Goal: Task Accomplishment & Management: Use online tool/utility

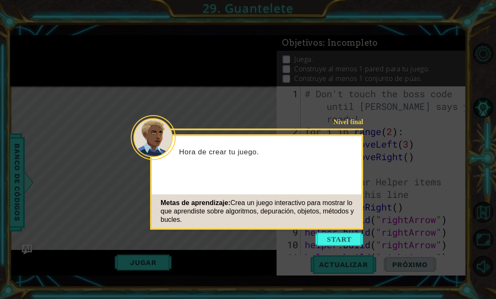
click at [340, 228] on div "Metas de aprendizaje: Crea un juego interactivo para mostrar lo que aprendiste …" at bounding box center [257, 212] width 210 height 34
click at [345, 241] on button "Start" at bounding box center [339, 239] width 48 height 13
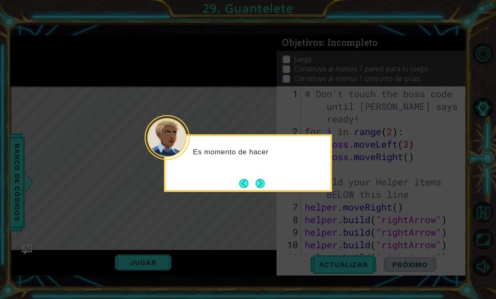
click at [265, 184] on button "Next" at bounding box center [259, 183] width 9 height 9
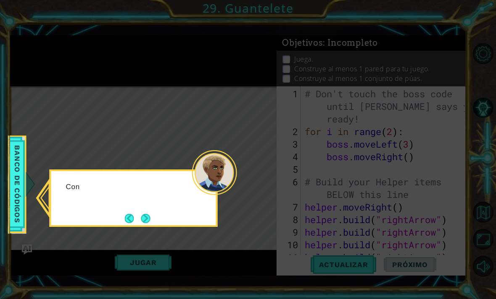
click at [265, 188] on icon at bounding box center [248, 149] width 496 height 299
click at [150, 223] on button "Next" at bounding box center [145, 218] width 9 height 9
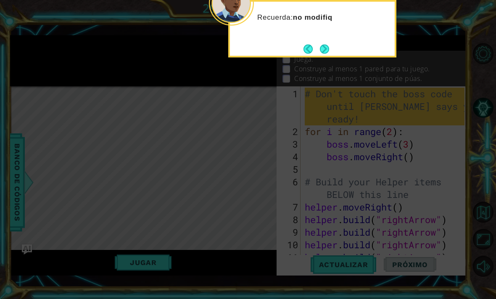
click at [320, 54] on button "Next" at bounding box center [324, 49] width 9 height 9
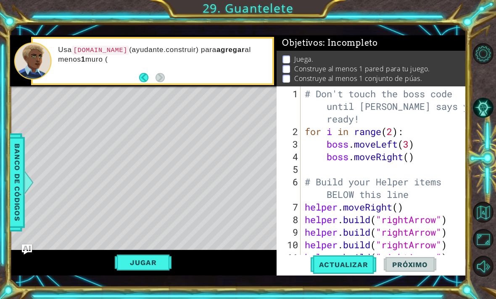
click at [155, 271] on button "Jugar" at bounding box center [143, 263] width 57 height 16
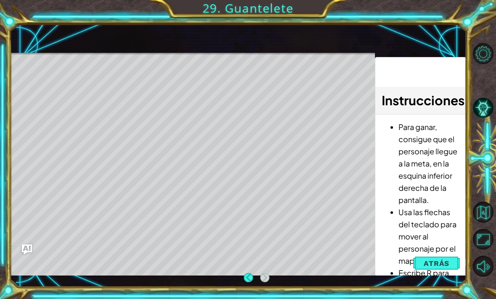
scroll to position [16, 0]
click at [431, 264] on span "Atrás" at bounding box center [436, 264] width 26 height 8
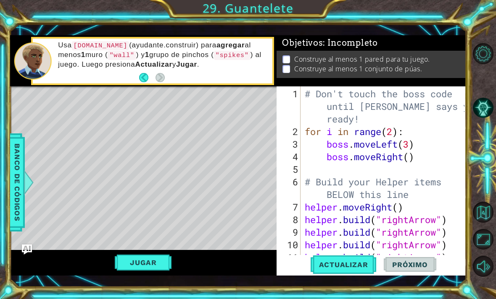
click at [374, 267] on span "Actualizar" at bounding box center [343, 265] width 66 height 8
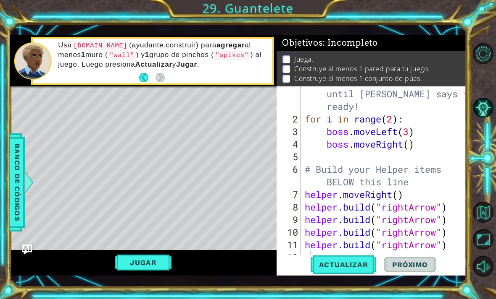
click at [356, 269] on span "Actualizar" at bounding box center [343, 265] width 66 height 8
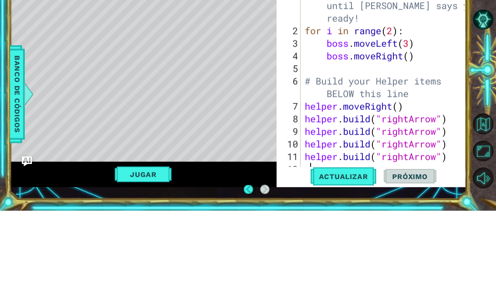
scroll to position [27, 0]
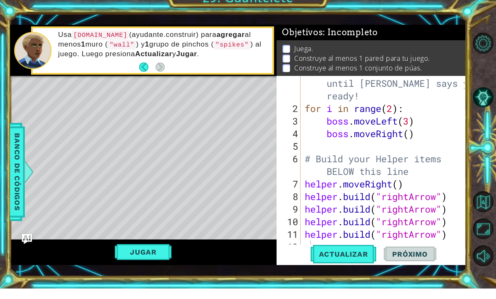
click at [357, 261] on span "Actualizar" at bounding box center [343, 265] width 66 height 8
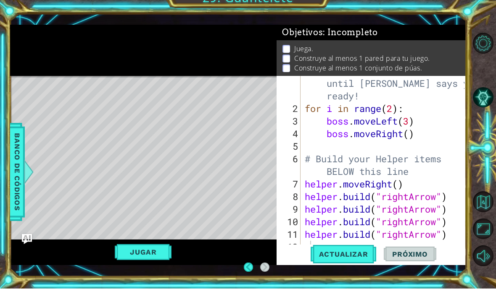
click at [350, 263] on button "Actualizar" at bounding box center [343, 264] width 66 height 19
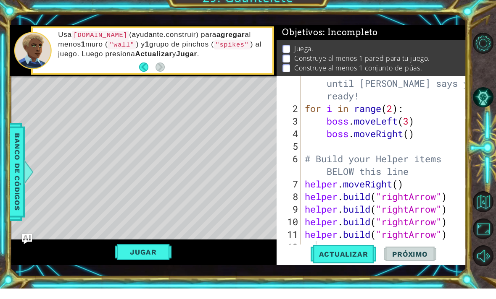
type textarea "[DOMAIN_NAME]("rightArrow")"
click at [456, 240] on div at bounding box center [460, 168] width 8 height 189
click at [457, 239] on div at bounding box center [460, 168] width 8 height 189
click at [452, 231] on div "# Don't touch the boss code until [PERSON_NAME] says you're ready! for i in ran…" at bounding box center [385, 188] width 165 height 227
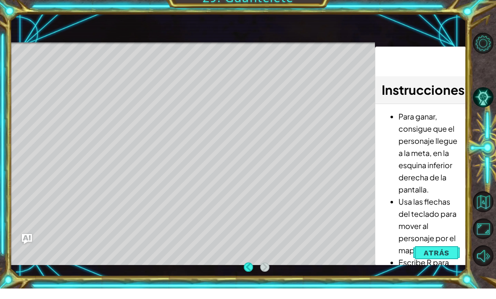
click at [442, 258] on button "Atrás" at bounding box center [436, 263] width 47 height 17
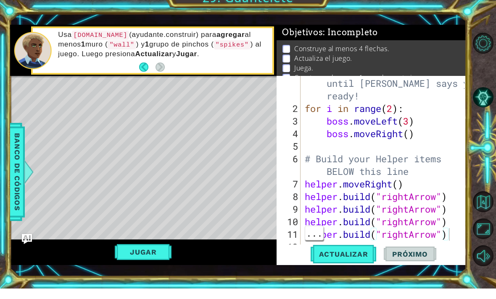
click at [443, 255] on div "Actualizar Próximo" at bounding box center [372, 264] width 189 height 19
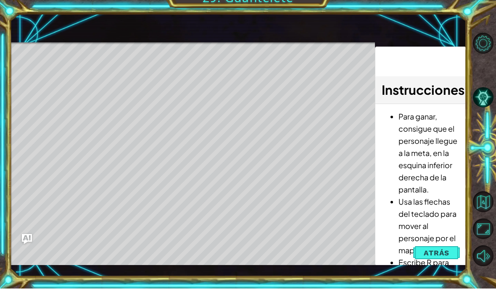
click at [445, 260] on span "Atrás" at bounding box center [436, 264] width 26 height 8
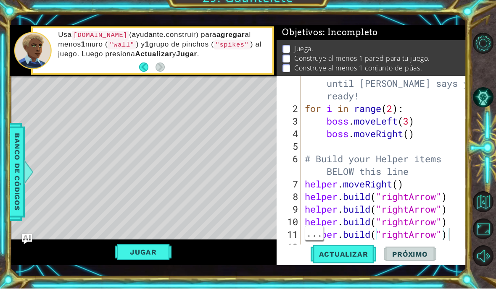
click at [452, 235] on div "# Don't touch the boss code until [PERSON_NAME] says you're ready! for i in ran…" at bounding box center [385, 188] width 165 height 227
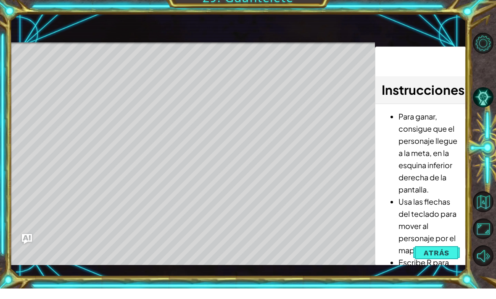
click at [442, 260] on span "Atrás" at bounding box center [436, 264] width 26 height 8
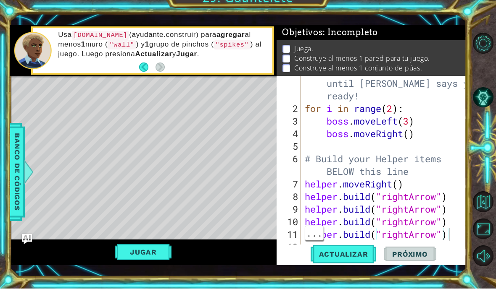
click at [449, 236] on div "# Don't touch the boss code until [PERSON_NAME] says you're ready! for i in ran…" at bounding box center [385, 188] width 165 height 227
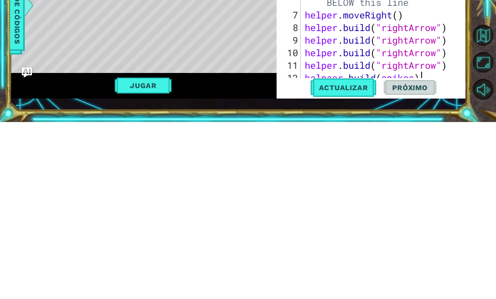
scroll to position [25, 0]
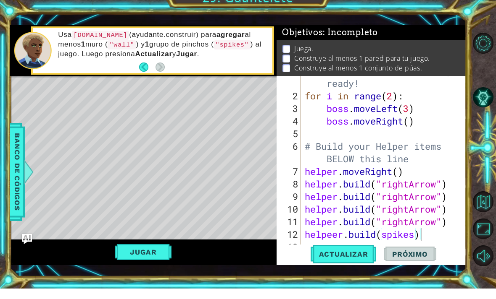
click at [357, 263] on button "Actualizar" at bounding box center [343, 264] width 66 height 19
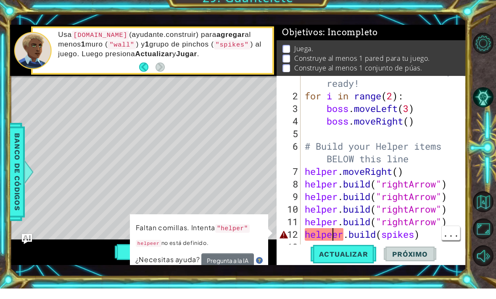
click at [331, 234] on div "# Don't touch the boss code until [PERSON_NAME] says you're ready! for i in ran…" at bounding box center [385, 176] width 165 height 227
type textarea "[DOMAIN_NAME](spikes)"
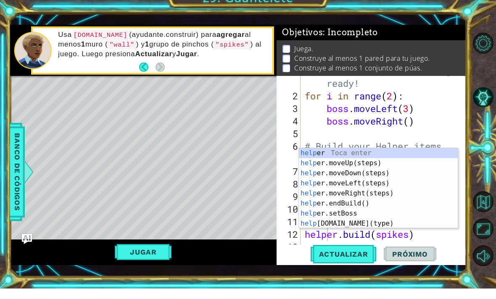
click at [354, 261] on button "Actualizar" at bounding box center [343, 264] width 66 height 19
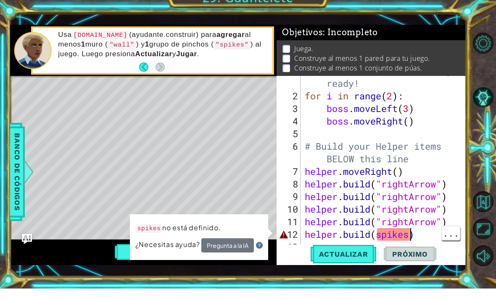
click at [411, 241] on div "# Don't touch the boss code until [PERSON_NAME] says you're ready! for i in ran…" at bounding box center [385, 176] width 165 height 227
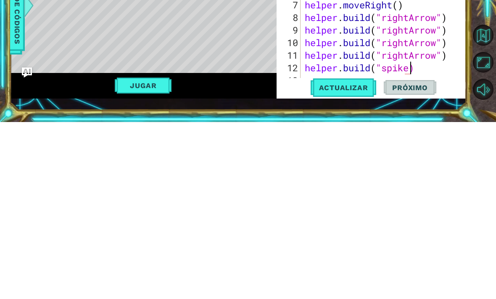
scroll to position [0, 5]
type textarea "[DOMAIN_NAME]("spikes")"
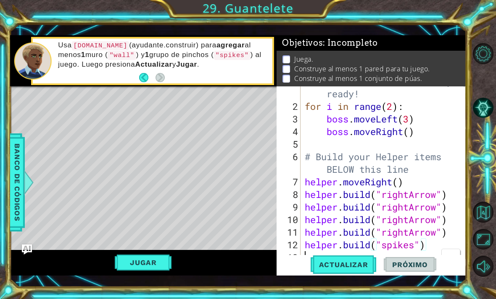
scroll to position [0, 0]
click at [361, 253] on div "# Don't touch the boss code until [PERSON_NAME] says you're ready! for i in ran…" at bounding box center [385, 176] width 165 height 227
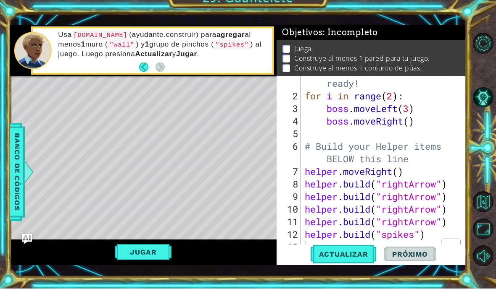
click at [129, 255] on button "Jugar" at bounding box center [143, 263] width 57 height 16
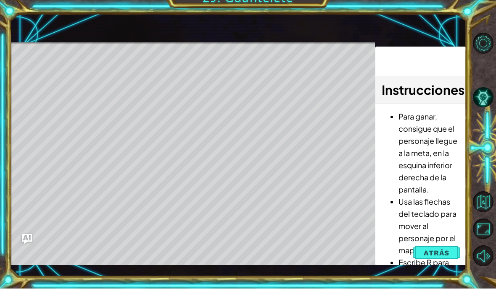
click at [440, 260] on button "Atrás" at bounding box center [436, 263] width 47 height 17
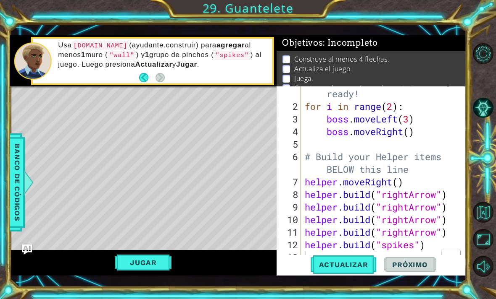
scroll to position [0, 0]
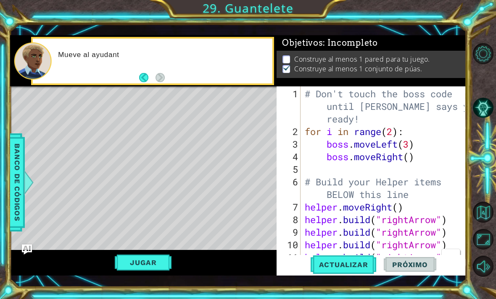
click at [359, 296] on html "1 ההההההההההההההההההההההההההההההההההההההההההההההההההההההההההההההההההההההההההההה…" at bounding box center [248, 149] width 496 height 299
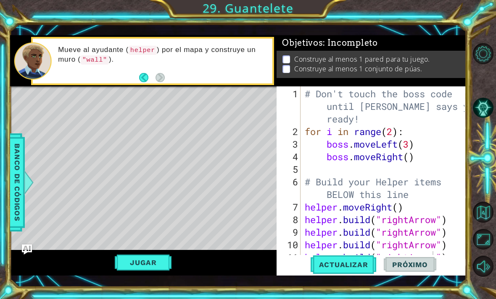
scroll to position [25, 0]
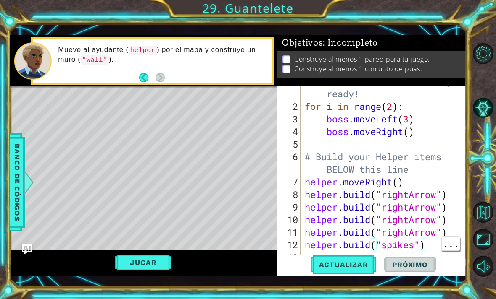
click at [433, 272] on button "Próximo" at bounding box center [409, 264] width 52 height 19
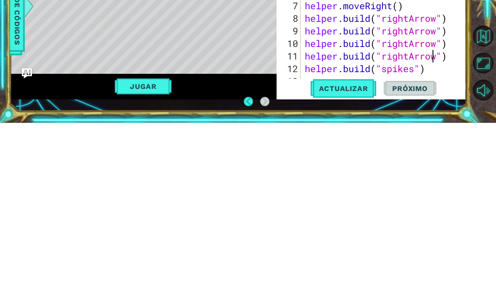
type textarea "[DOMAIN_NAME]("spikes")"
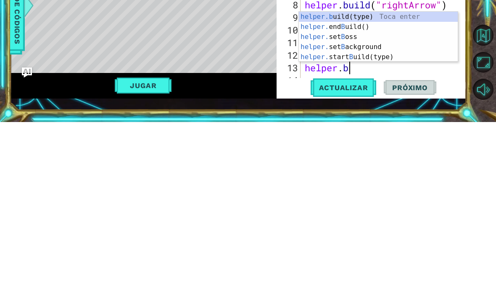
scroll to position [0, 2]
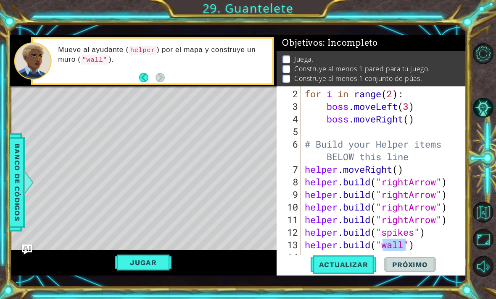
click at [359, 259] on button "Actualizar" at bounding box center [343, 264] width 66 height 19
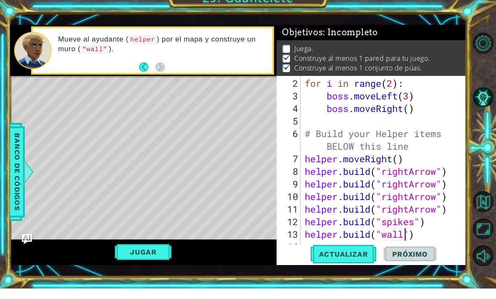
scroll to position [0, 0]
click at [126, 256] on button "Jugar" at bounding box center [143, 263] width 57 height 16
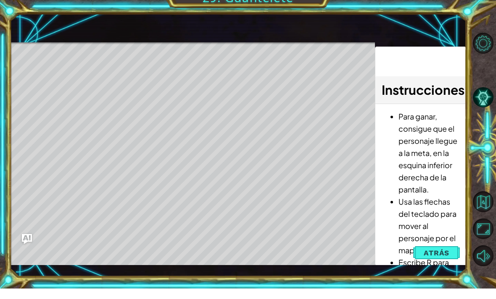
click at [443, 260] on span "Atrás" at bounding box center [436, 264] width 26 height 8
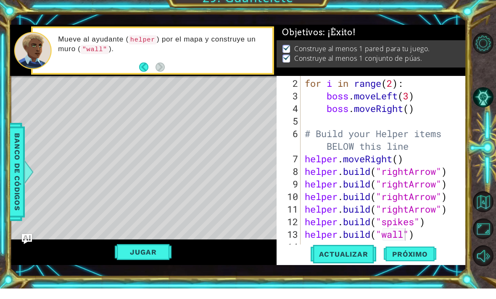
click at [422, 261] on span "Próximo" at bounding box center [409, 265] width 52 height 8
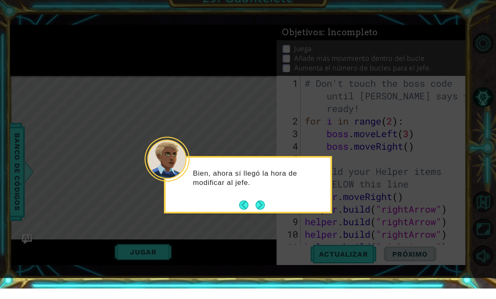
click at [265, 211] on button "Next" at bounding box center [259, 215] width 9 height 9
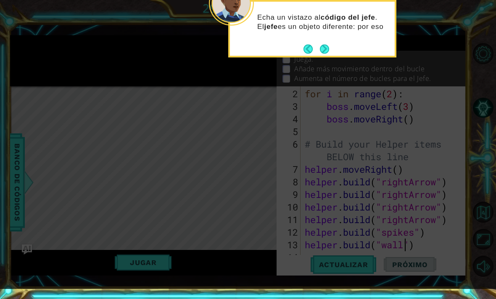
click at [324, 47] on button "Next" at bounding box center [324, 49] width 9 height 9
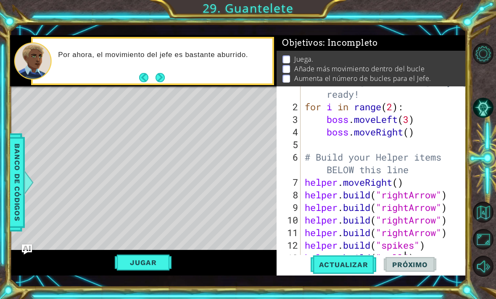
scroll to position [25, 0]
click at [414, 136] on div "# Don't touch the boss code until [PERSON_NAME] says you're ready! for i in ran…" at bounding box center [385, 176] width 165 height 227
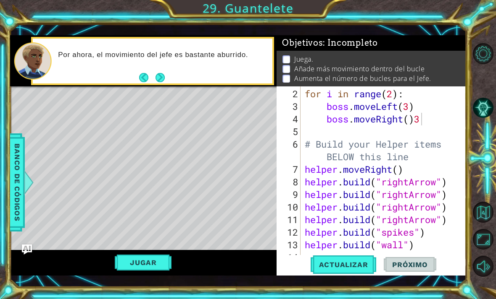
scroll to position [0, 0]
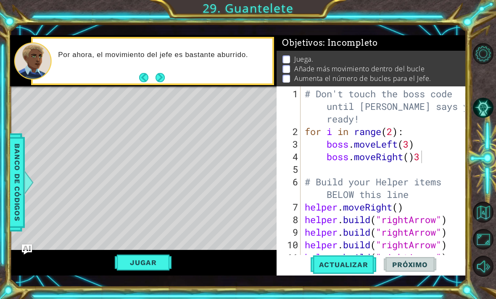
click at [361, 267] on span "Actualizar" at bounding box center [343, 265] width 66 height 8
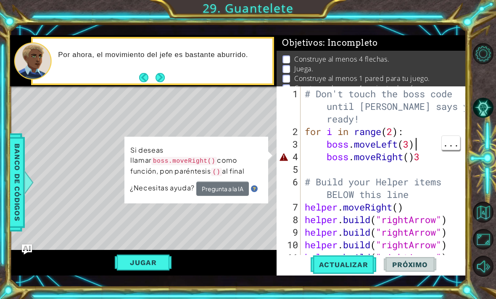
scroll to position [0, 5]
click at [417, 147] on div "# Don't touch the boss code until [PERSON_NAME] says you're ready! for i in ran…" at bounding box center [385, 201] width 165 height 227
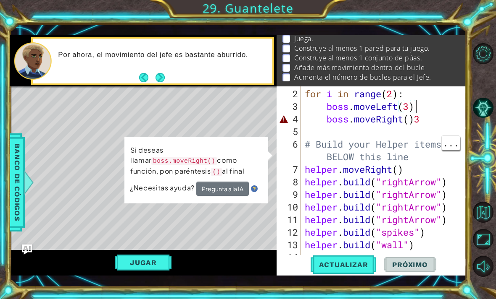
scroll to position [38, 0]
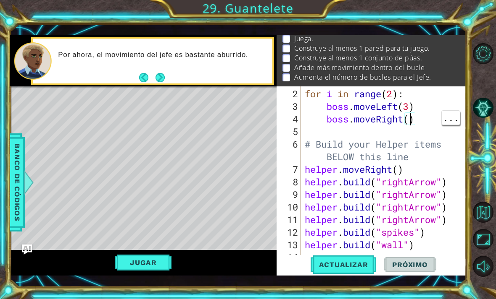
click at [412, 118] on div "for i in range ( 2 ) : boss . moveLeft ( 3 ) boss . moveRight ( ) # Build your …" at bounding box center [385, 189] width 165 height 202
click at [361, 266] on span "Actualizar" at bounding box center [343, 265] width 66 height 8
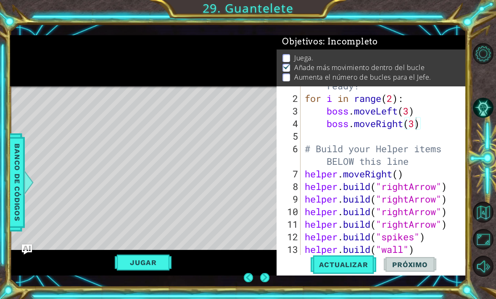
scroll to position [0, 4]
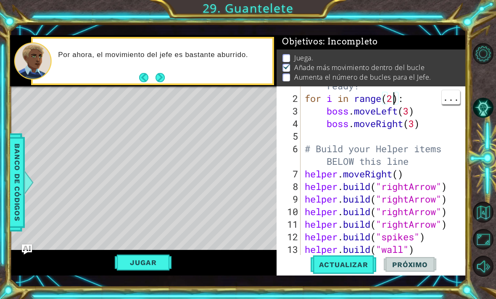
click at [393, 103] on div "# Don't touch the boss code until [PERSON_NAME] says you're ready! for i in ran…" at bounding box center [385, 168] width 165 height 227
type textarea "for i in range(5):"
click at [327, 274] on button "Actualizar" at bounding box center [343, 264] width 66 height 19
click at [150, 265] on button "Jugar" at bounding box center [143, 263] width 57 height 16
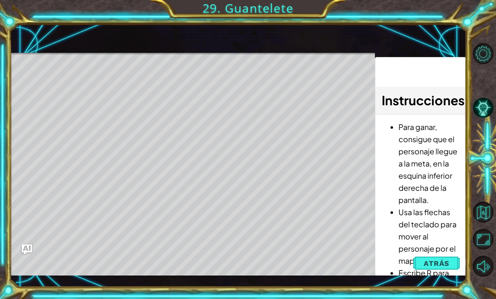
click at [438, 265] on span "Atrás" at bounding box center [436, 264] width 26 height 8
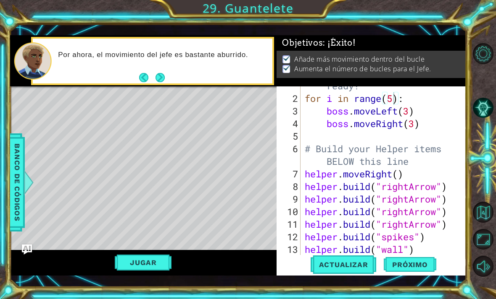
scroll to position [0, 0]
click at [419, 265] on span "Próximo" at bounding box center [409, 265] width 52 height 8
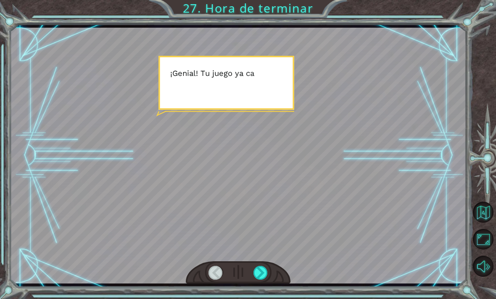
click at [293, 181] on div at bounding box center [238, 156] width 456 height 256
click at [256, 286] on div "Temporary Text ¡ G e n i a l ! T u j u e g o y a c a s i e s t á l i s t o . S …" at bounding box center [248, 149] width 496 height 299
click at [260, 272] on div at bounding box center [260, 273] width 14 height 14
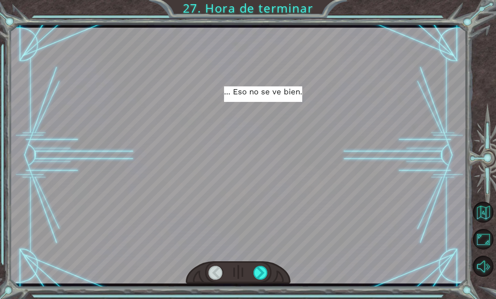
click at [257, 271] on div at bounding box center [260, 273] width 14 height 14
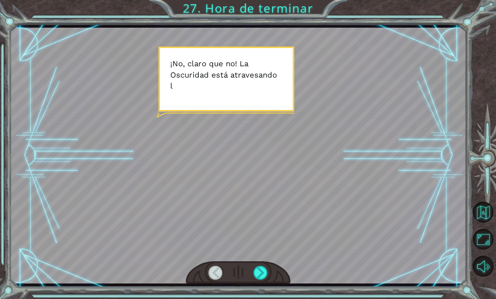
click at [261, 275] on div at bounding box center [260, 273] width 14 height 14
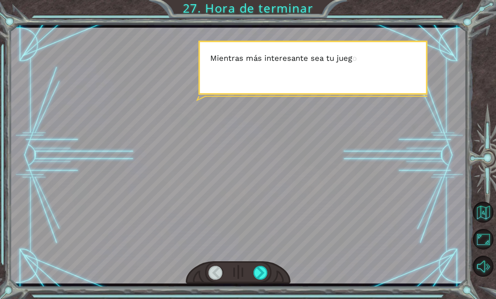
click at [263, 275] on div at bounding box center [260, 273] width 14 height 14
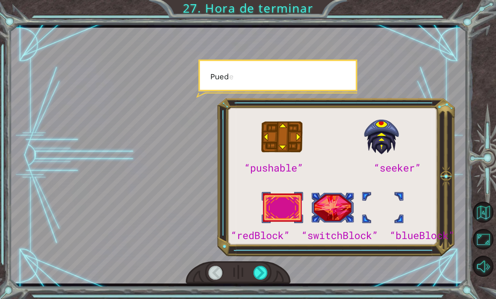
click at [262, 274] on div at bounding box center [260, 273] width 14 height 14
click at [260, 274] on div at bounding box center [260, 273] width 14 height 14
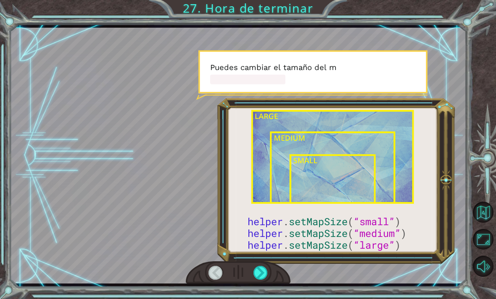
click at [260, 273] on div at bounding box center [260, 273] width 14 height 14
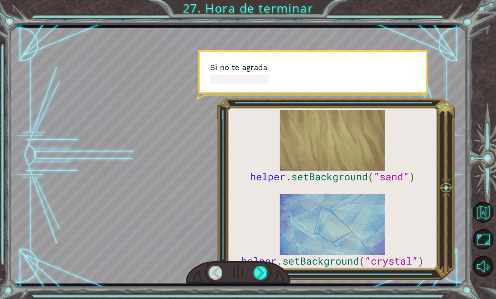
click at [262, 271] on div at bounding box center [260, 273] width 14 height 14
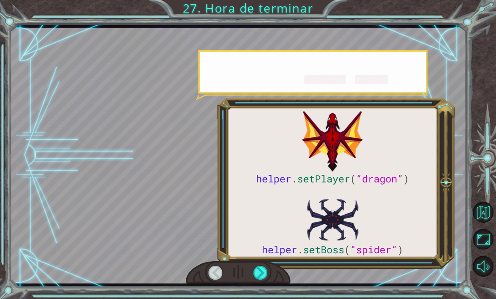
click at [262, 271] on div at bounding box center [260, 273] width 14 height 14
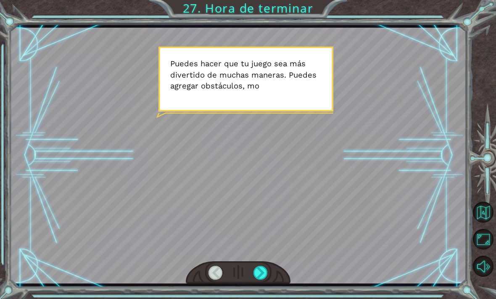
click at [263, 271] on div at bounding box center [260, 273] width 14 height 14
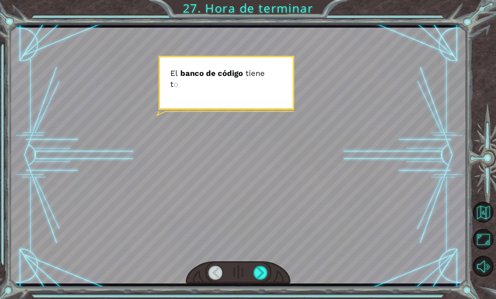
click at [262, 271] on div at bounding box center [260, 273] width 14 height 14
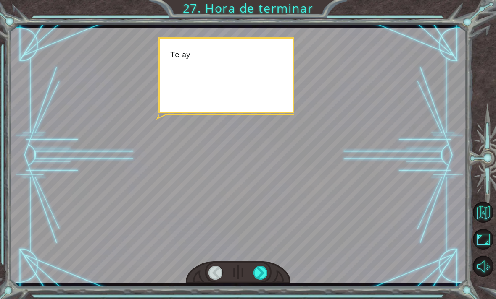
click at [260, 272] on div at bounding box center [260, 273] width 14 height 14
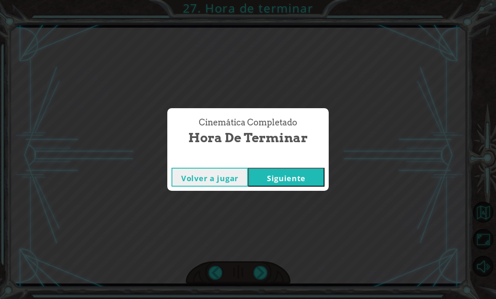
click at [262, 269] on div "Cinemática Completado Hora de terminar Volver a jugar [GEOGRAPHIC_DATA]" at bounding box center [248, 149] width 496 height 299
click at [291, 168] on button "Siguiente" at bounding box center [286, 177] width 76 height 19
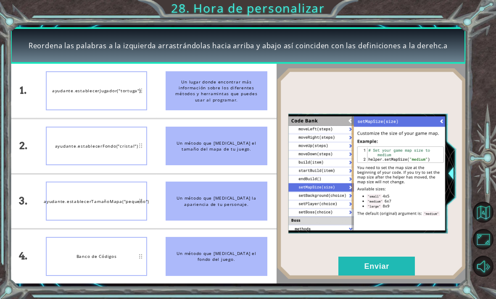
click at [291, 184] on button "Siguiente" at bounding box center [286, 177] width 76 height 19
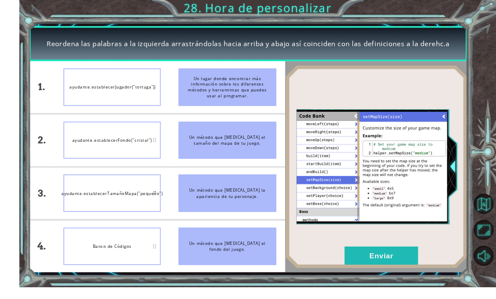
scroll to position [26, 0]
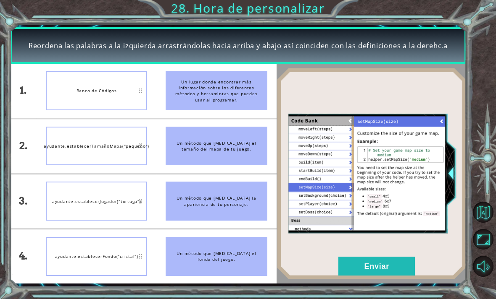
click at [395, 269] on button "Enviar" at bounding box center [376, 266] width 76 height 19
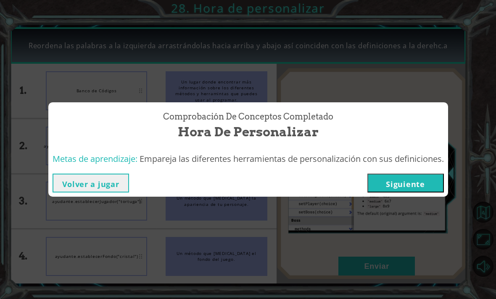
click at [420, 186] on button "Siguiente" at bounding box center [405, 183] width 76 height 19
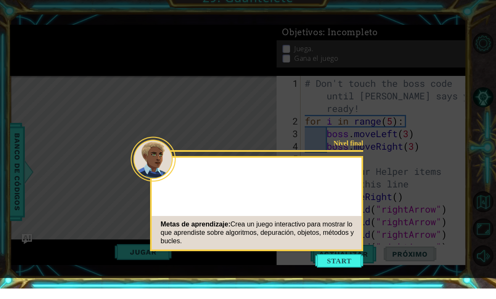
click at [358, 171] on div "Nivel final Metas de aprendizaje: Crea un juego interactivo para mostrar lo que…" at bounding box center [256, 214] width 213 height 95
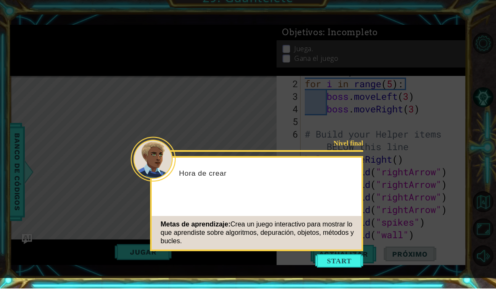
scroll to position [38, 0]
click at [345, 265] on button "Start" at bounding box center [339, 271] width 48 height 13
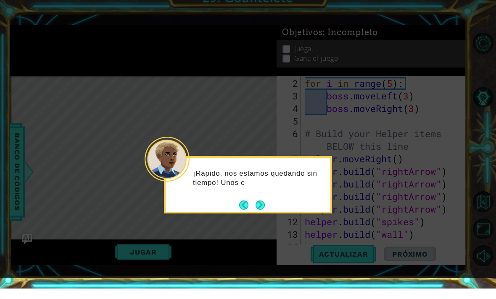
click at [263, 211] on button "Next" at bounding box center [259, 215] width 9 height 9
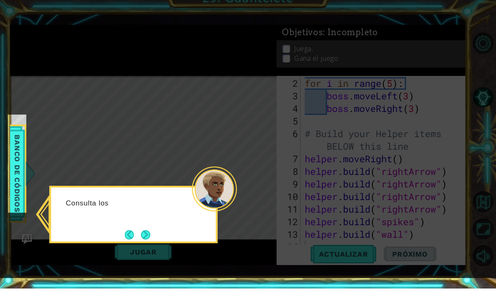
click at [144, 222] on icon at bounding box center [248, 144] width 496 height 289
click at [149, 241] on button "Next" at bounding box center [145, 245] width 9 height 9
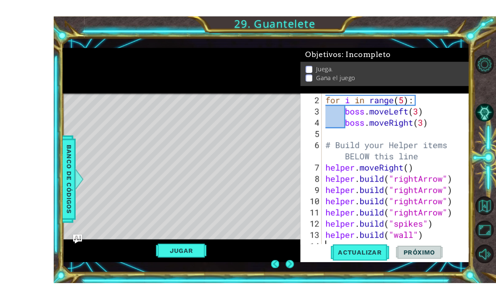
scroll to position [21, 0]
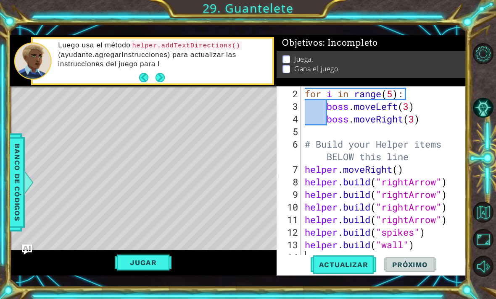
click at [153, 263] on button "Jugar" at bounding box center [143, 263] width 57 height 16
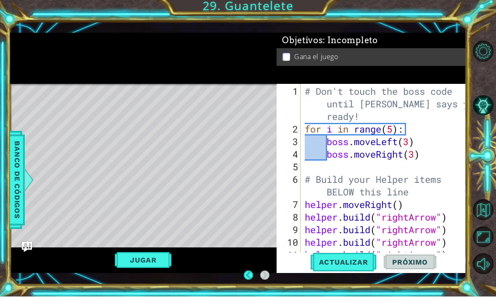
scroll to position [27, 0]
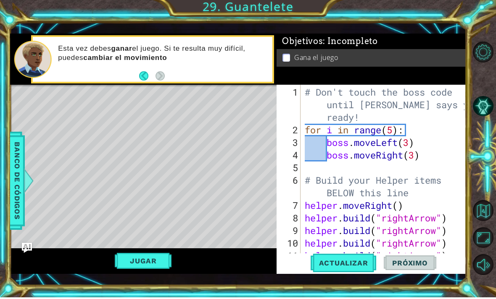
click at [139, 265] on button "Jugar" at bounding box center [143, 263] width 57 height 16
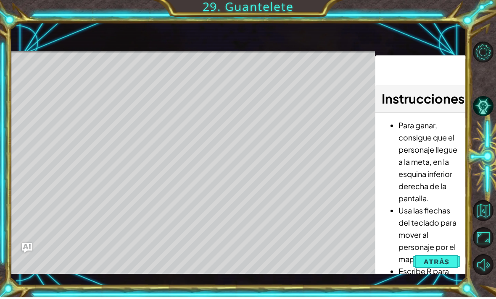
click at [425, 260] on span "Atrás" at bounding box center [436, 264] width 26 height 8
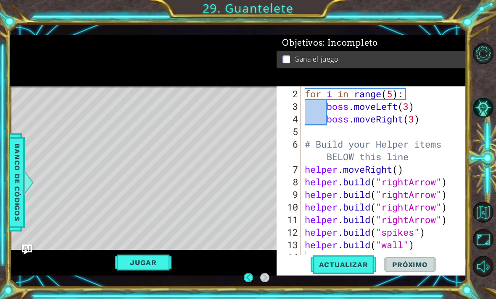
scroll to position [38, 0]
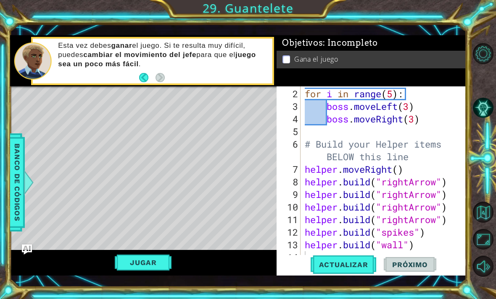
click at [354, 272] on button "Actualizar" at bounding box center [343, 264] width 66 height 19
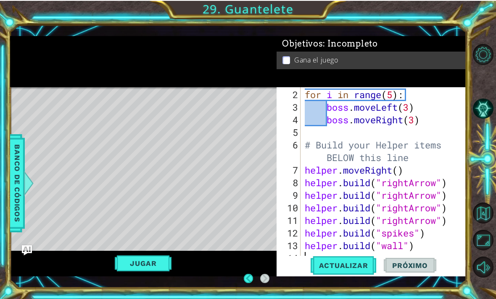
scroll to position [1, 0]
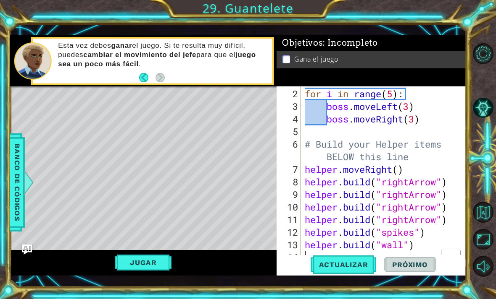
type textarea "[DOMAIN_NAME]("wall")"
click at [421, 245] on div "for i in range ( 5 ) : boss . moveLeft ( 3 ) boss . moveRight ( 3 ) # Build you…" at bounding box center [385, 189] width 165 height 202
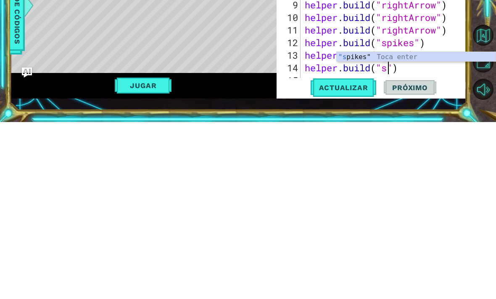
scroll to position [0, 4]
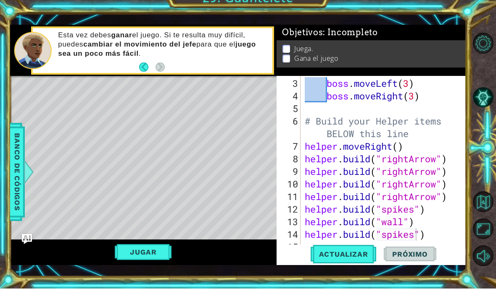
click at [336, 260] on button "Actualizar" at bounding box center [343, 264] width 66 height 19
click at [423, 236] on div "boss . moveLeft ( 3 ) boss . moveRight ( 3 ) # Build your Helper items BELOW th…" at bounding box center [385, 189] width 165 height 202
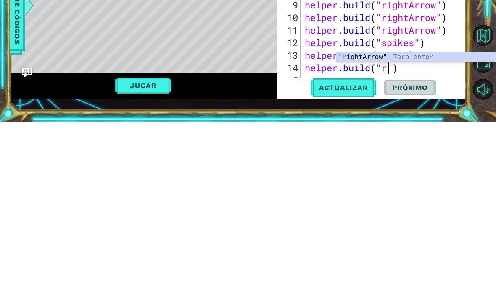
scroll to position [0, 4]
type textarea "[DOMAIN_NAME]("rightArrow")"
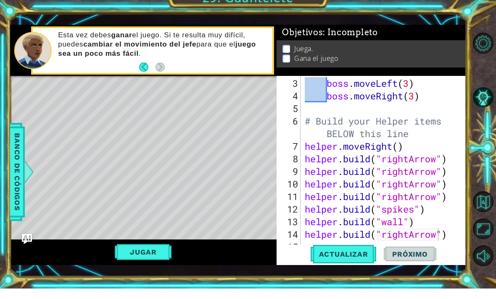
click at [353, 261] on span "Actualizar" at bounding box center [343, 265] width 66 height 8
click at [451, 238] on div "boss . moveLeft ( 3 ) boss . moveRight ( 3 ) # Build your Helper items BELOW th…" at bounding box center [385, 189] width 165 height 202
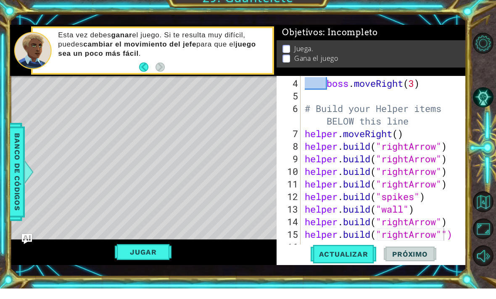
click at [361, 261] on span "Actualizar" at bounding box center [343, 265] width 66 height 8
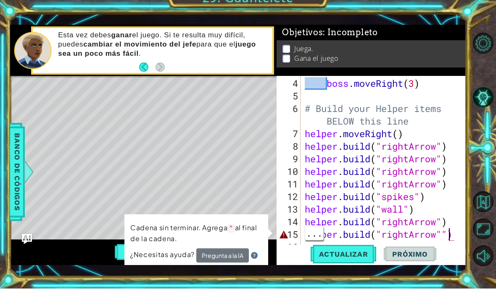
click at [450, 236] on div "boss . moveRight ( 3 ) # Build your Helper items BELOW this line helper . moveR…" at bounding box center [385, 189] width 165 height 202
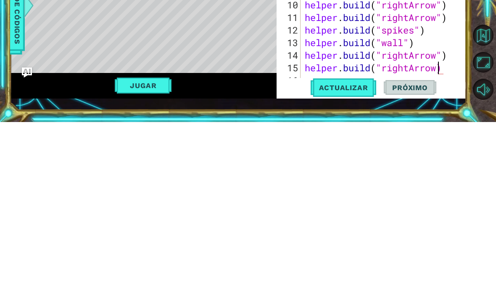
scroll to position [0, 6]
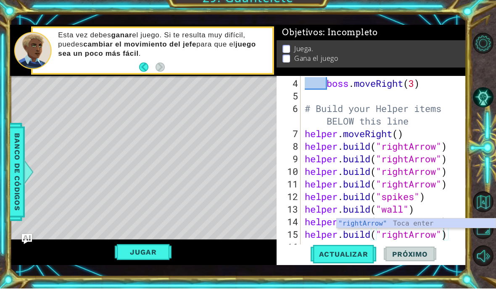
type textarea "[DOMAIN_NAME]("rightArrow")"
click at [351, 261] on span "Actualizar" at bounding box center [343, 265] width 66 height 8
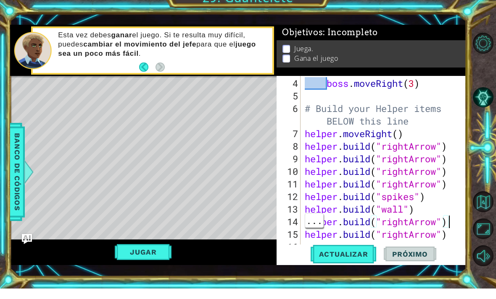
click at [451, 222] on div "boss . moveRight ( 3 ) # Build your Helper items BELOW this line helper . moveR…" at bounding box center [385, 189] width 165 height 202
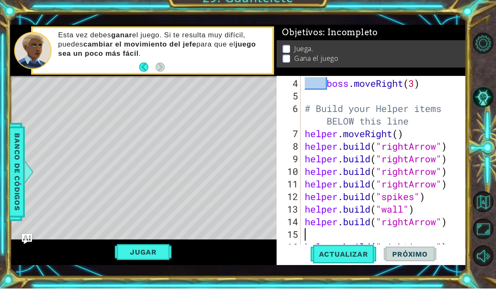
scroll to position [76, 0]
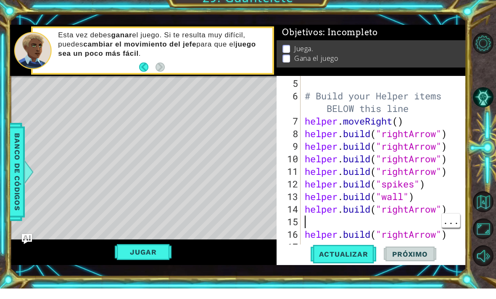
click at [315, 224] on div "# Build your Helper items BELOW this line helper . moveRight ( ) helper . build…" at bounding box center [385, 189] width 165 height 202
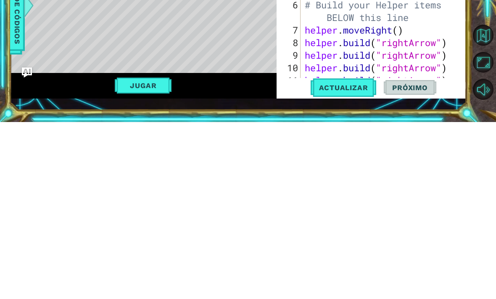
scroll to position [0, 0]
type textarea "help"
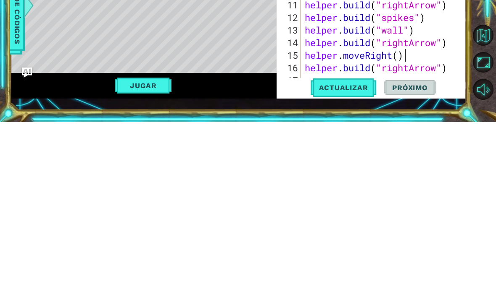
scroll to position [76, 0]
click at [354, 261] on span "Actualizar" at bounding box center [343, 265] width 66 height 8
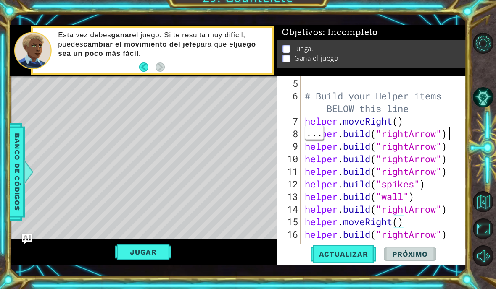
click at [456, 139] on div at bounding box center [460, 137] width 8 height 252
click at [456, 134] on div at bounding box center [460, 137] width 8 height 252
click at [407, 118] on div "# Build your Helper items BELOW this line helper . moveRight ( ) helper . build…" at bounding box center [385, 189] width 165 height 202
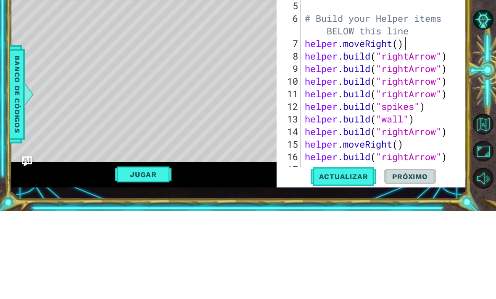
type textarea "[DOMAIN_NAME]("rightArrow")"
click at [452, 88] on div "# Build your Helper items BELOW this line helper . moveRight ( ) helper . build…" at bounding box center [385, 189] width 165 height 202
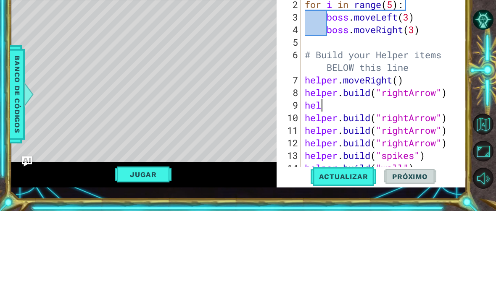
scroll to position [46, 0]
type textarea "he"
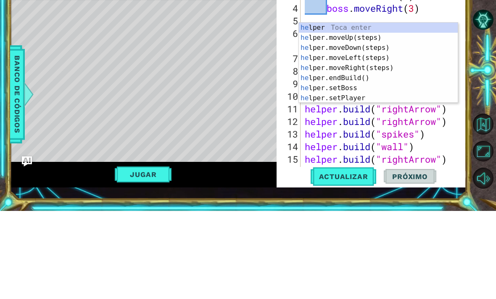
scroll to position [60, 0]
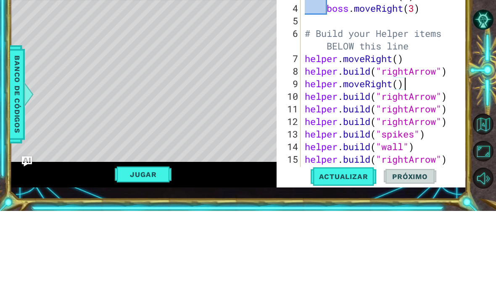
type textarea "[DOMAIN_NAME]("rightArrow")"
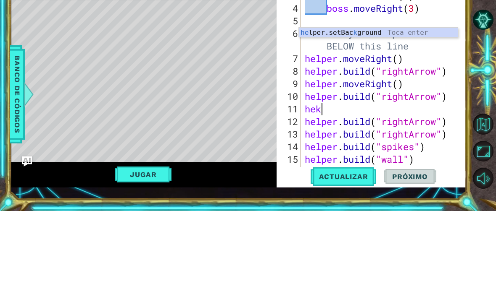
scroll to position [0, 0]
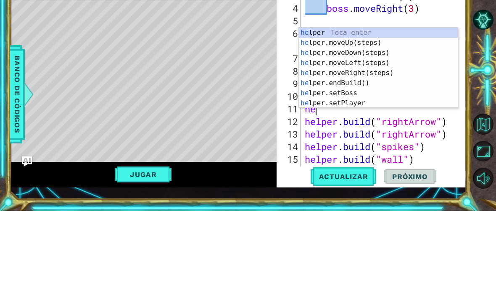
type textarea "h"
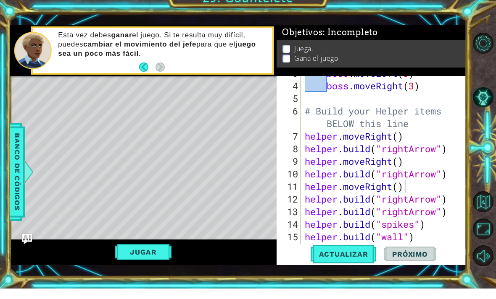
click at [138, 260] on button "Jugar" at bounding box center [143, 263] width 57 height 16
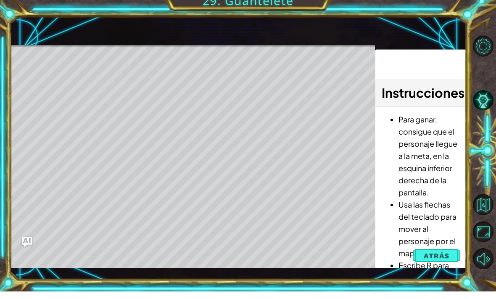
click at [438, 260] on span "Atrás" at bounding box center [436, 264] width 26 height 8
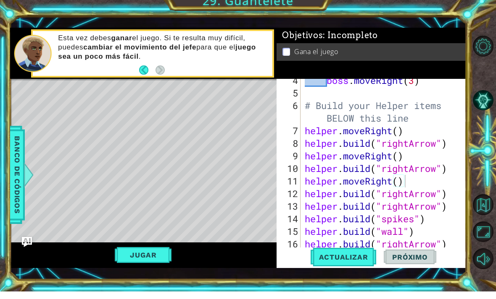
scroll to position [101, 0]
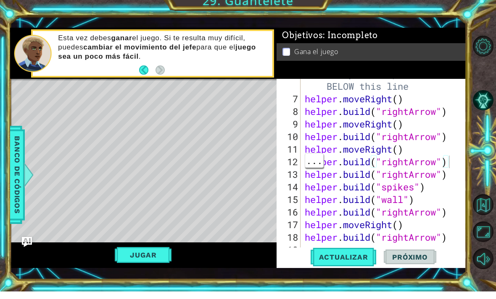
click at [459, 165] on div at bounding box center [460, 124] width 8 height 277
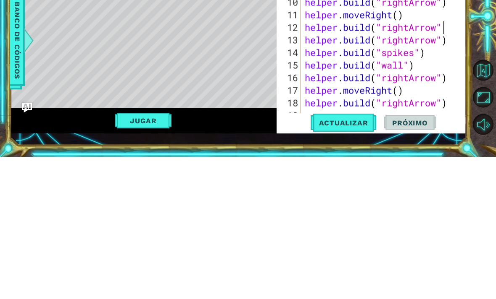
type textarea "[DOMAIN_NAME]("rightArrow")"
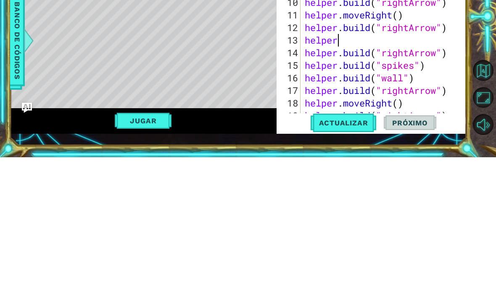
scroll to position [0, 0]
type textarea "h"
type textarea "[DOMAIN_NAME]("rightArrow")"
type textarea "h"
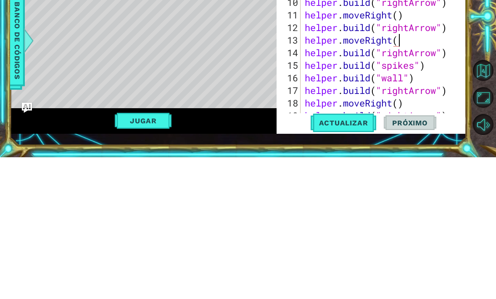
scroll to position [0, 4]
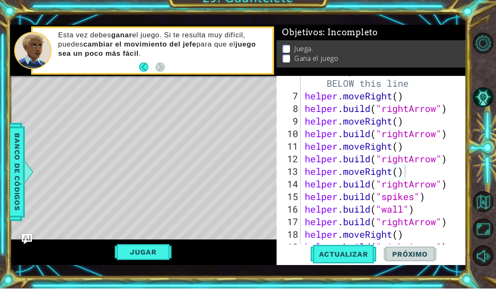
click at [134, 257] on button "Jugar" at bounding box center [143, 263] width 57 height 16
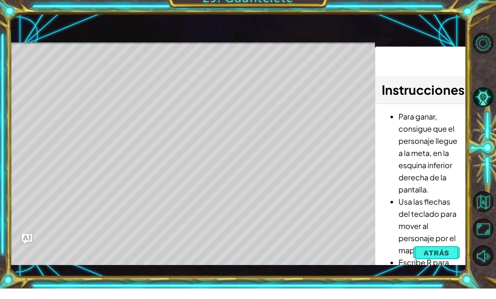
click at [444, 260] on span "Atrás" at bounding box center [436, 264] width 26 height 8
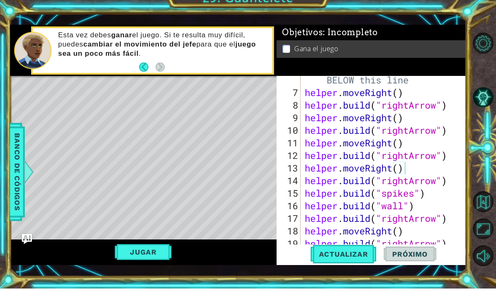
scroll to position [113, 0]
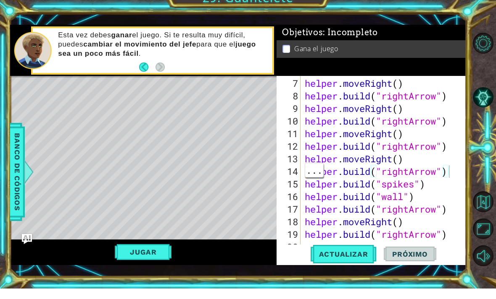
click at [458, 171] on div at bounding box center [460, 118] width 8 height 290
type textarea "[DOMAIN_NAME]("rightArrow")"
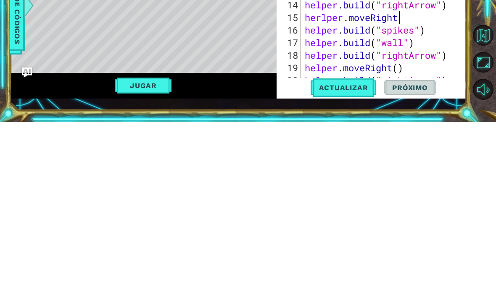
scroll to position [0, 4]
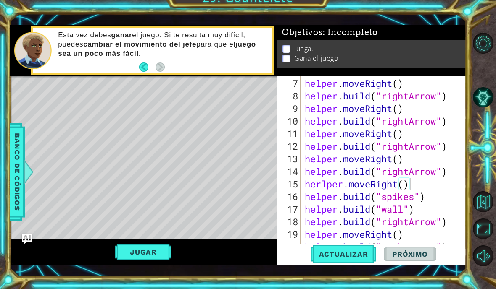
click at [134, 257] on button "Jugar" at bounding box center [143, 263] width 57 height 16
click at [360, 259] on button "Actualizar" at bounding box center [343, 264] width 66 height 19
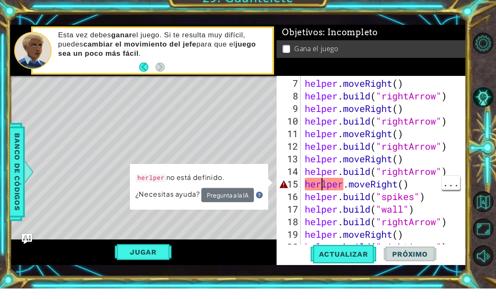
click at [323, 184] on div "helper . moveRight ( ) helper . build ( "rightArrow" ) helper . moveRight ( ) h…" at bounding box center [385, 189] width 165 height 202
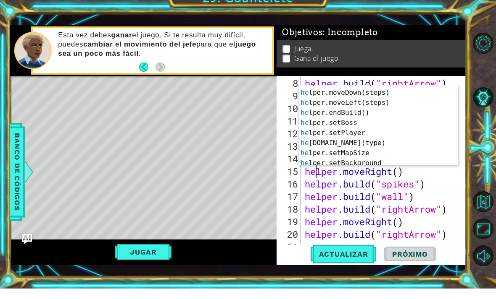
scroll to position [18, 0]
click at [357, 261] on span "Actualizar" at bounding box center [343, 265] width 66 height 8
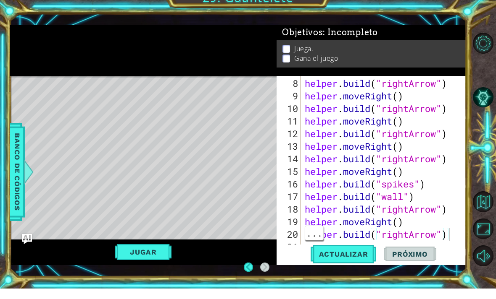
scroll to position [27, 0]
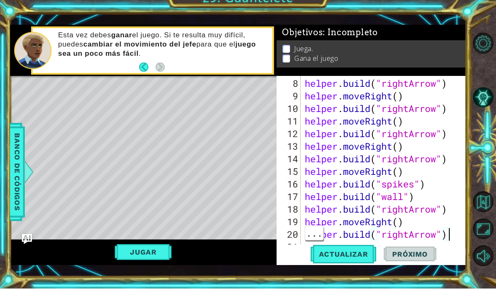
click at [459, 234] on div at bounding box center [460, 112] width 8 height 302
click at [456, 236] on div at bounding box center [460, 112] width 8 height 302
click at [454, 236] on div "helper . build ( "rightArrow" ) helper . moveRight ( ) helper . build ( "rightA…" at bounding box center [385, 189] width 165 height 202
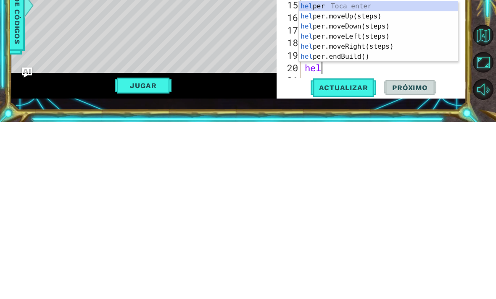
scroll to position [0, 0]
type textarea "h"
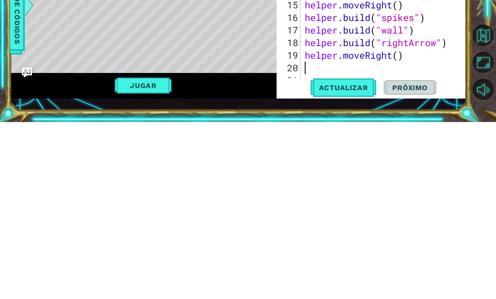
scroll to position [113, 0]
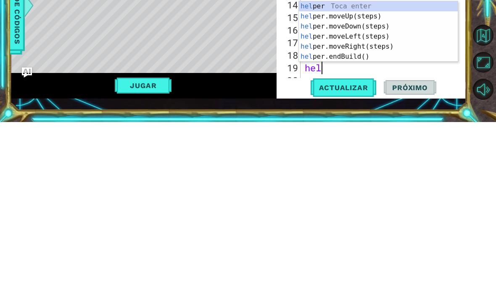
type textarea "h"
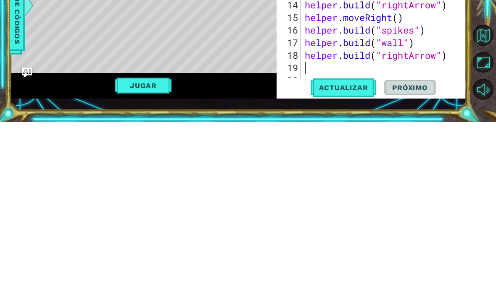
scroll to position [101, 0]
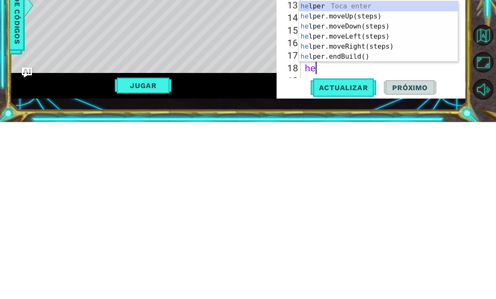
type textarea "h"
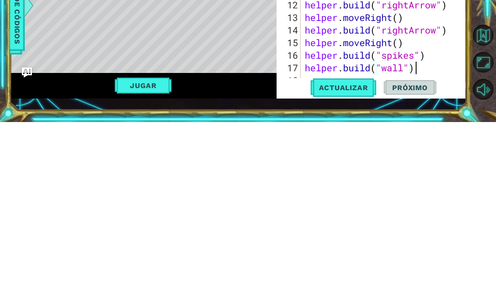
scroll to position [88, 0]
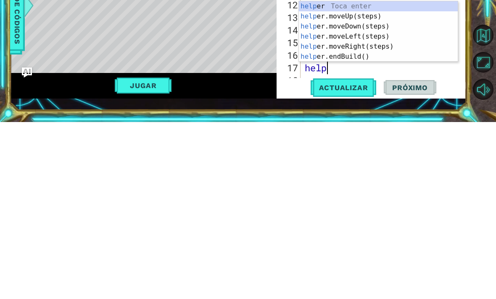
type textarea "h"
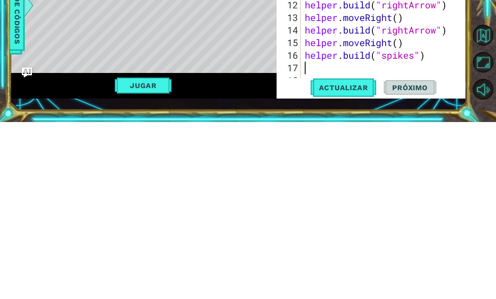
scroll to position [76, 0]
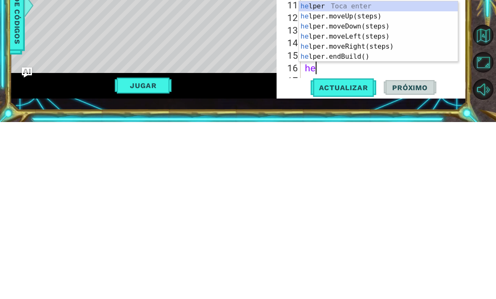
type textarea "h"
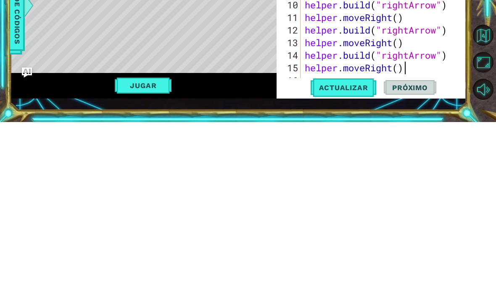
scroll to position [63, 0]
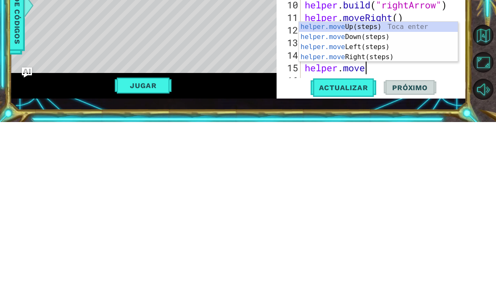
type textarea "helper.moveD"
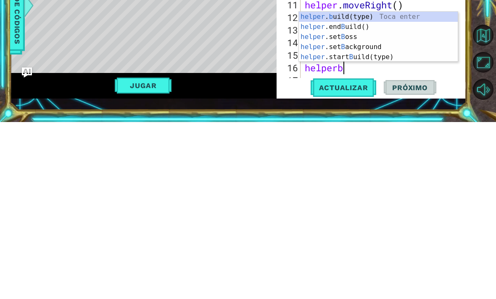
scroll to position [0, 2]
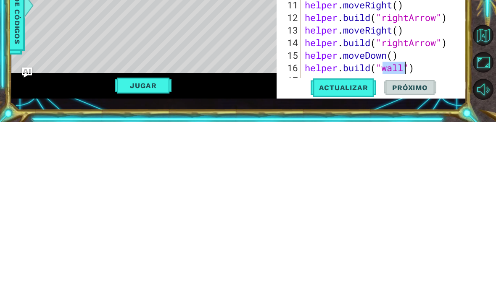
click at [357, 261] on span "Actualizar" at bounding box center [343, 265] width 66 height 8
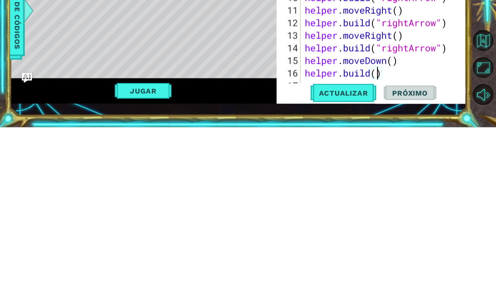
scroll to position [0, 4]
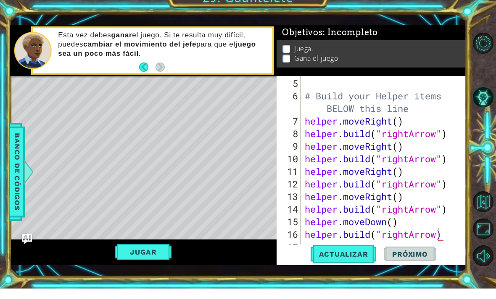
click at [130, 261] on button "Jugar" at bounding box center [143, 263] width 57 height 16
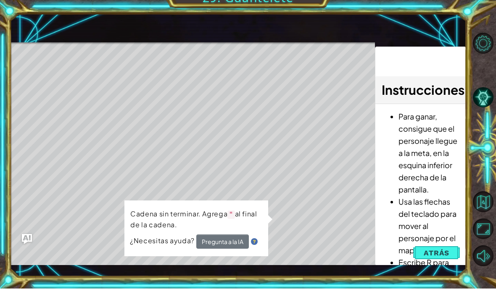
click at [445, 260] on span "Atrás" at bounding box center [436, 264] width 26 height 8
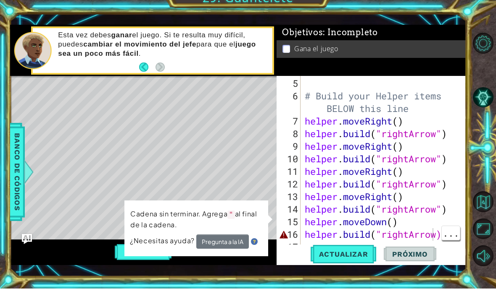
click at [434, 233] on div "# Build your Helper items BELOW this line helper . moveRight ( ) helper . build…" at bounding box center [385, 189] width 165 height 202
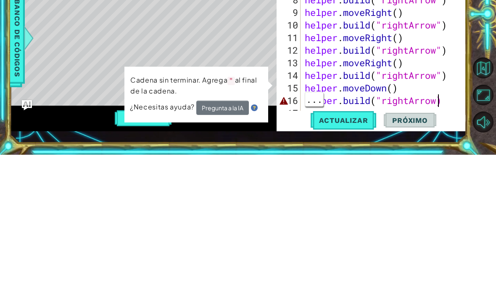
click at [437, 105] on div "# Build your Helper items BELOW this line helper . moveRight ( ) helper . build…" at bounding box center [385, 189] width 165 height 202
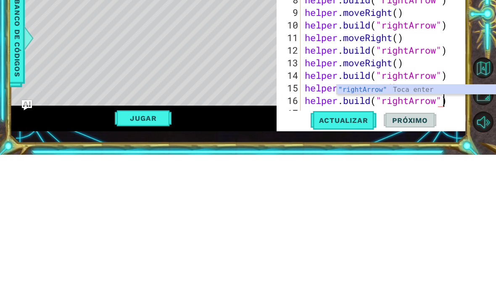
scroll to position [0, 6]
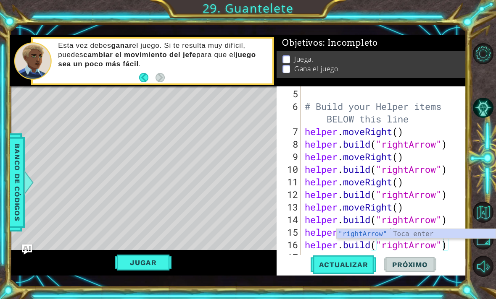
click at [130, 262] on button "Jugar" at bounding box center [143, 263] width 57 height 16
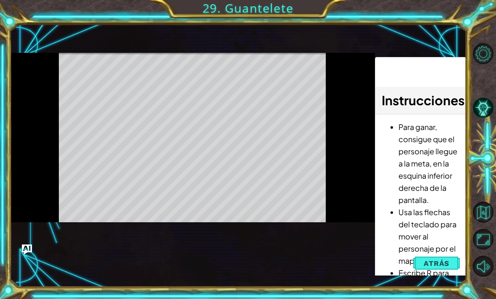
scroll to position [27, 0]
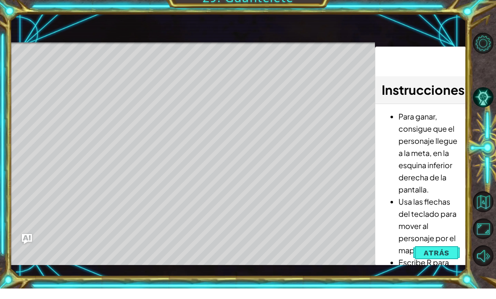
click at [440, 261] on button "Atrás" at bounding box center [436, 263] width 47 height 17
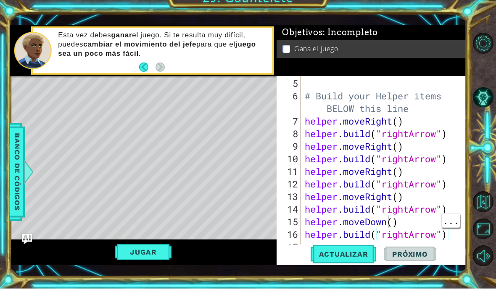
click at [391, 223] on div "# Build your Helper items BELOW this line helper . moveRight ( ) helper . build…" at bounding box center [385, 189] width 165 height 202
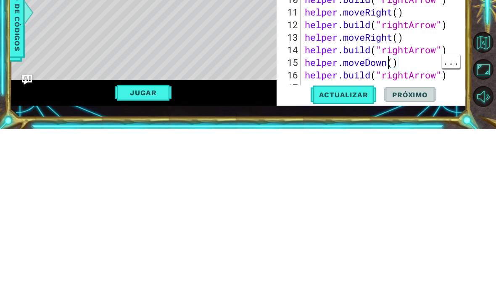
click at [386, 88] on div "# Build your Helper items BELOW this line helper . moveRight ( ) helper . build…" at bounding box center [385, 189] width 165 height 202
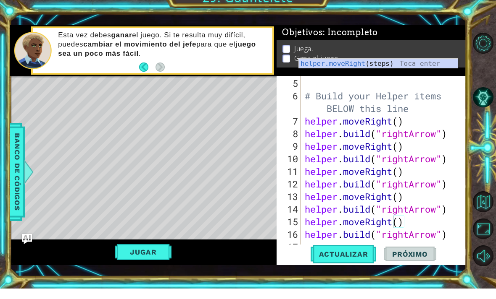
click at [133, 257] on button "Jugar" at bounding box center [143, 263] width 57 height 16
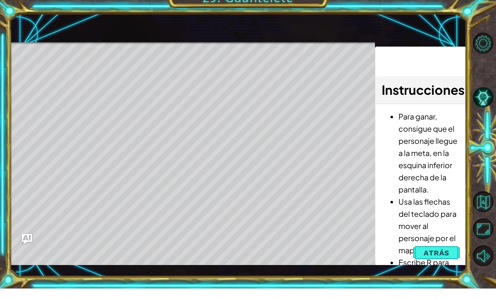
click at [438, 258] on button "Atrás" at bounding box center [436, 263] width 47 height 17
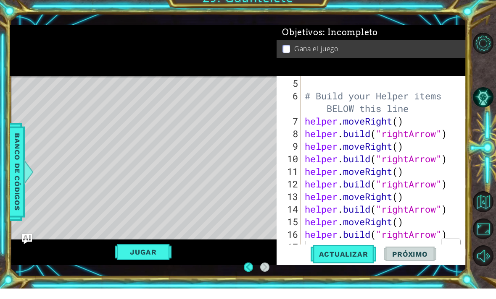
scroll to position [27, 0]
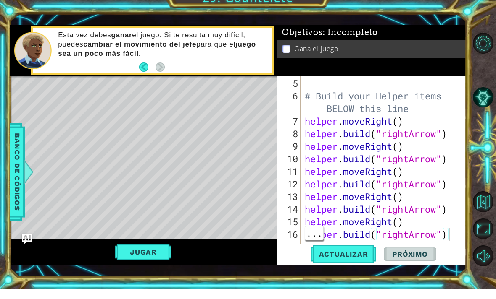
click at [451, 231] on div "# Build your Helper items BELOW this line helper . moveRight ( ) helper . build…" at bounding box center [385, 189] width 165 height 202
type textarea "[DOMAIN_NAME]("rightArrow")"
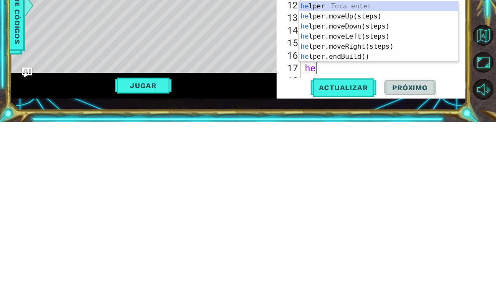
scroll to position [0, 0]
type textarea "he"
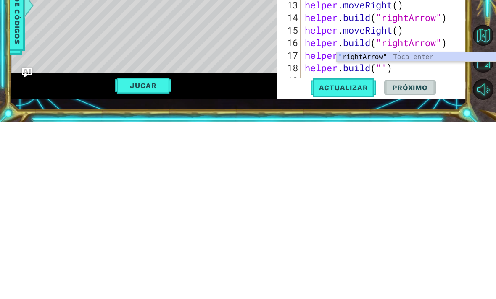
scroll to position [0, 4]
type textarea "[DOMAIN_NAME]("rightArrow")"
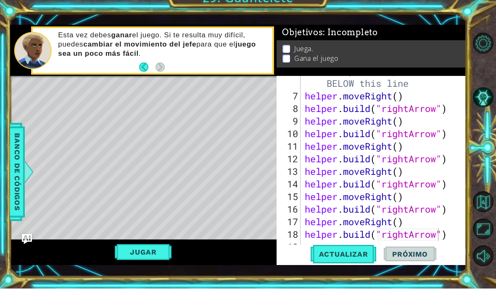
click at [139, 255] on button "Jugar" at bounding box center [143, 263] width 57 height 16
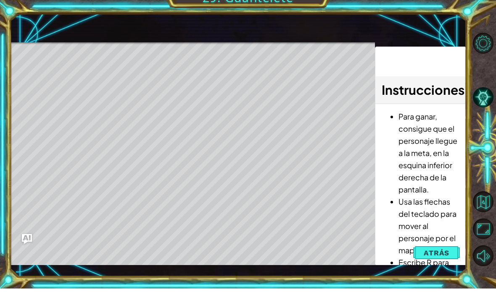
click at [441, 260] on span "Atrás" at bounding box center [436, 264] width 26 height 8
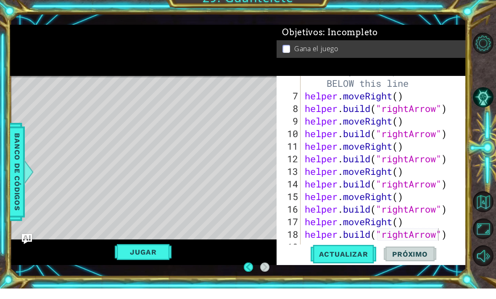
scroll to position [0, 0]
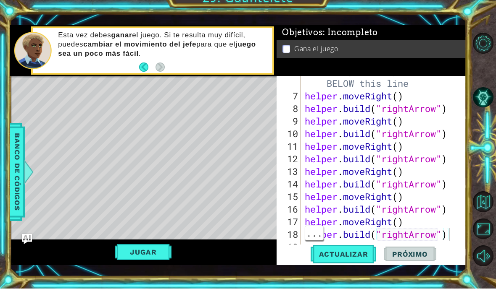
click at [453, 234] on div "# Build your Helper items BELOW this line helper . moveRight ( ) helper . build…" at bounding box center [385, 182] width 165 height 214
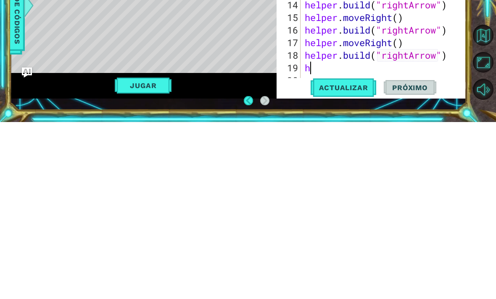
type textarea "hel"
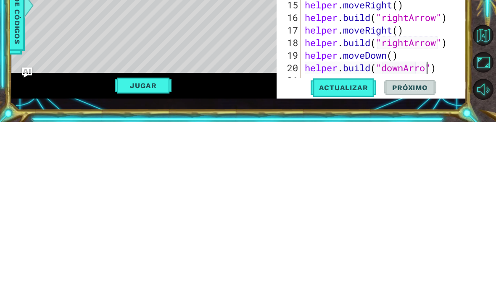
type textarea "[DOMAIN_NAME]("downArrow")"
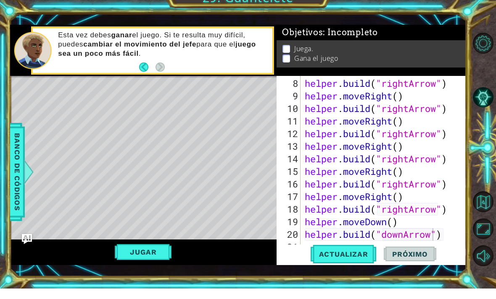
click at [126, 255] on button "Jugar" at bounding box center [143, 263] width 57 height 16
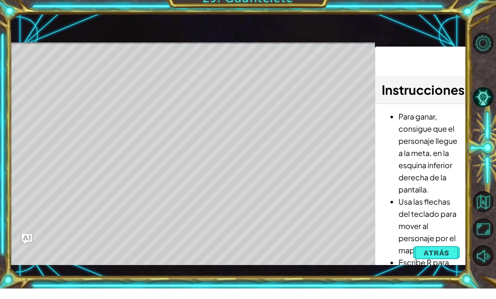
click at [446, 260] on span "Atrás" at bounding box center [436, 264] width 26 height 8
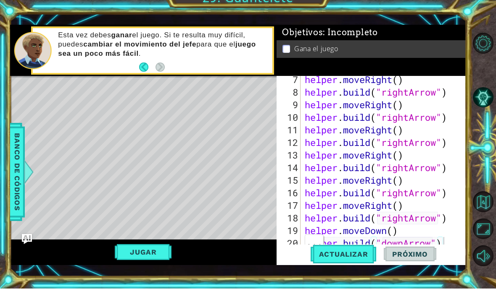
click at [446, 238] on div "helper . moveRight ( ) helper . build ( "rightArrow" ) helper . moveRight ( ) h…" at bounding box center [385, 185] width 165 height 202
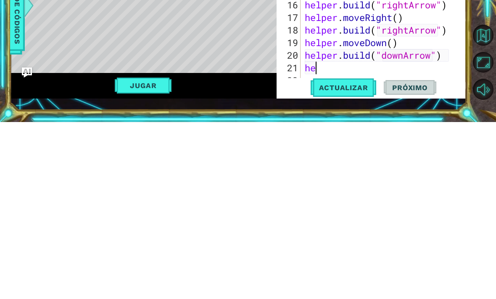
type textarea "hel"
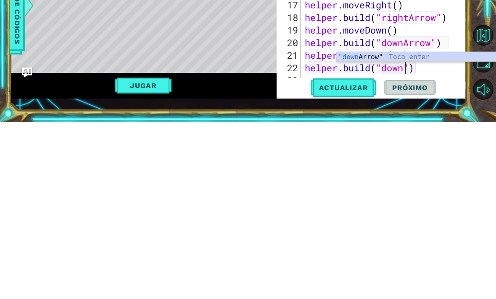
type textarea "[DOMAIN_NAME]("downArrow")"
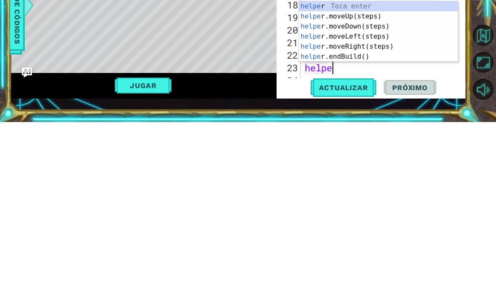
type textarea "helper"
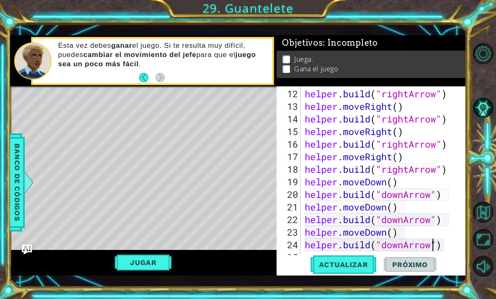
click at [359, 261] on span "Actualizar" at bounding box center [343, 265] width 66 height 8
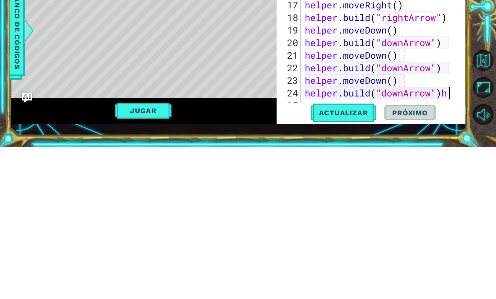
type textarea "[DOMAIN_NAME]("downArrow")"
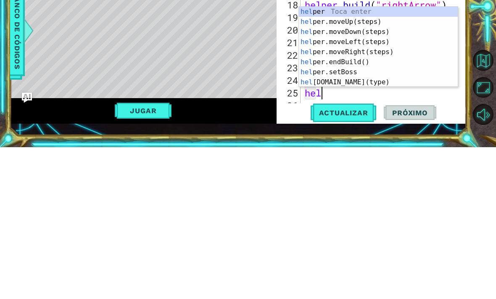
scroll to position [0, 0]
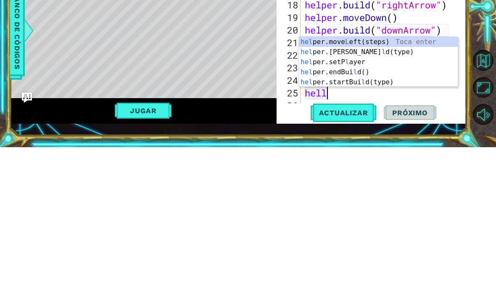
type textarea "hel"
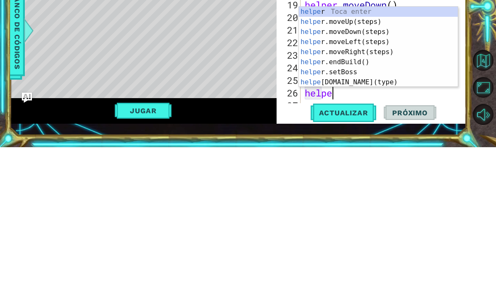
scroll to position [0, 1]
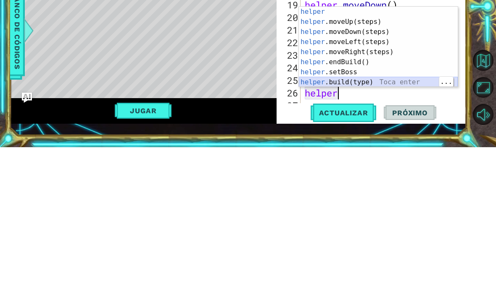
click at [416, 159] on div "helper Toca enter helper .moveUp(steps) Toca enter helper .moveDown(steps) Toca…" at bounding box center [378, 209] width 159 height 101
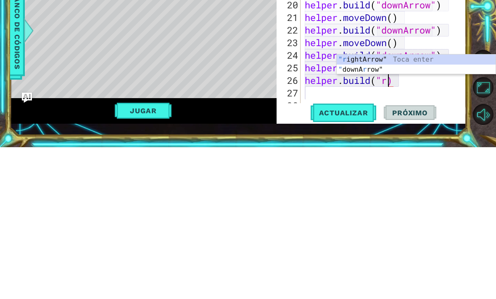
scroll to position [0, 4]
type textarea "[DOMAIN_NAME]("rightArrow")"
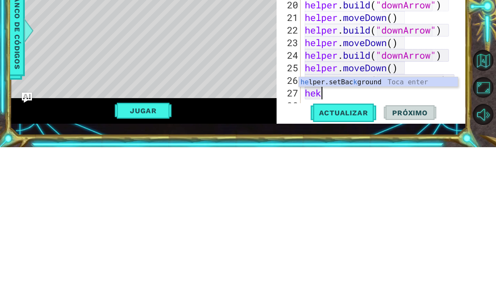
scroll to position [0, 0]
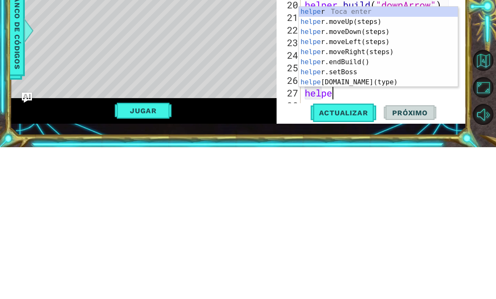
type textarea "helper"
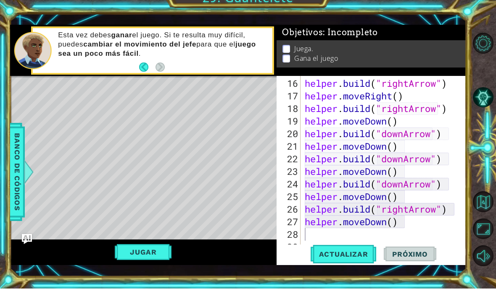
click at [351, 261] on span "Actualizar" at bounding box center [343, 265] width 66 height 8
click at [141, 256] on button "Jugar" at bounding box center [143, 263] width 57 height 16
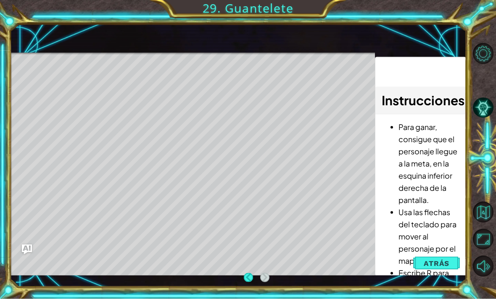
scroll to position [8, 0]
click at [438, 261] on span "Atrás" at bounding box center [436, 264] width 26 height 8
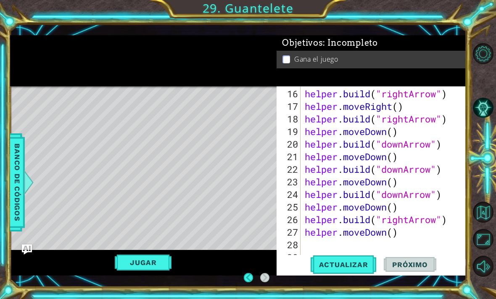
scroll to position [27, 0]
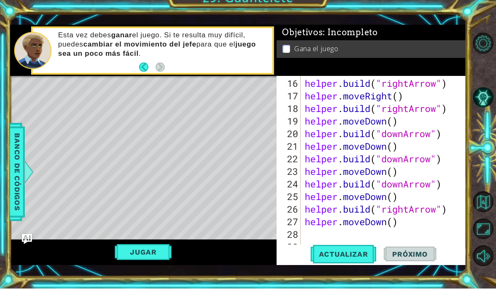
click at [130, 259] on button "Jugar" at bounding box center [143, 263] width 57 height 16
type textarea "for i in range(5):"
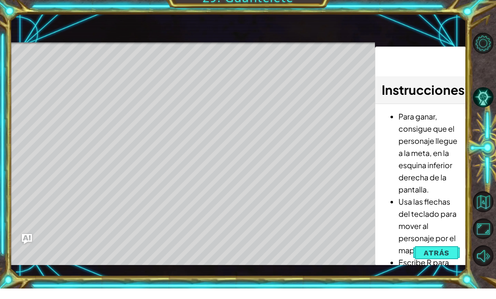
click at [446, 260] on span "Atrás" at bounding box center [436, 264] width 26 height 8
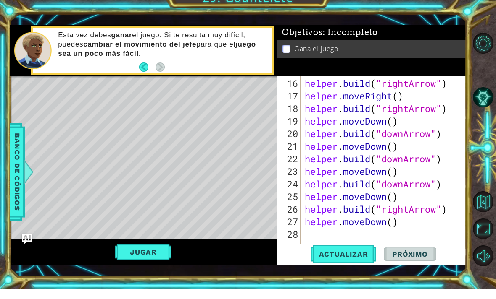
click at [366, 261] on span "Actualizar" at bounding box center [343, 265] width 66 height 8
click at [433, 2] on div "1 ההההההההההההההההההההההההההההההההההההההההההההההההההההההההההההההההההההההההההההה…" at bounding box center [248, 149] width 496 height 299
